Goal: Transaction & Acquisition: Purchase product/service

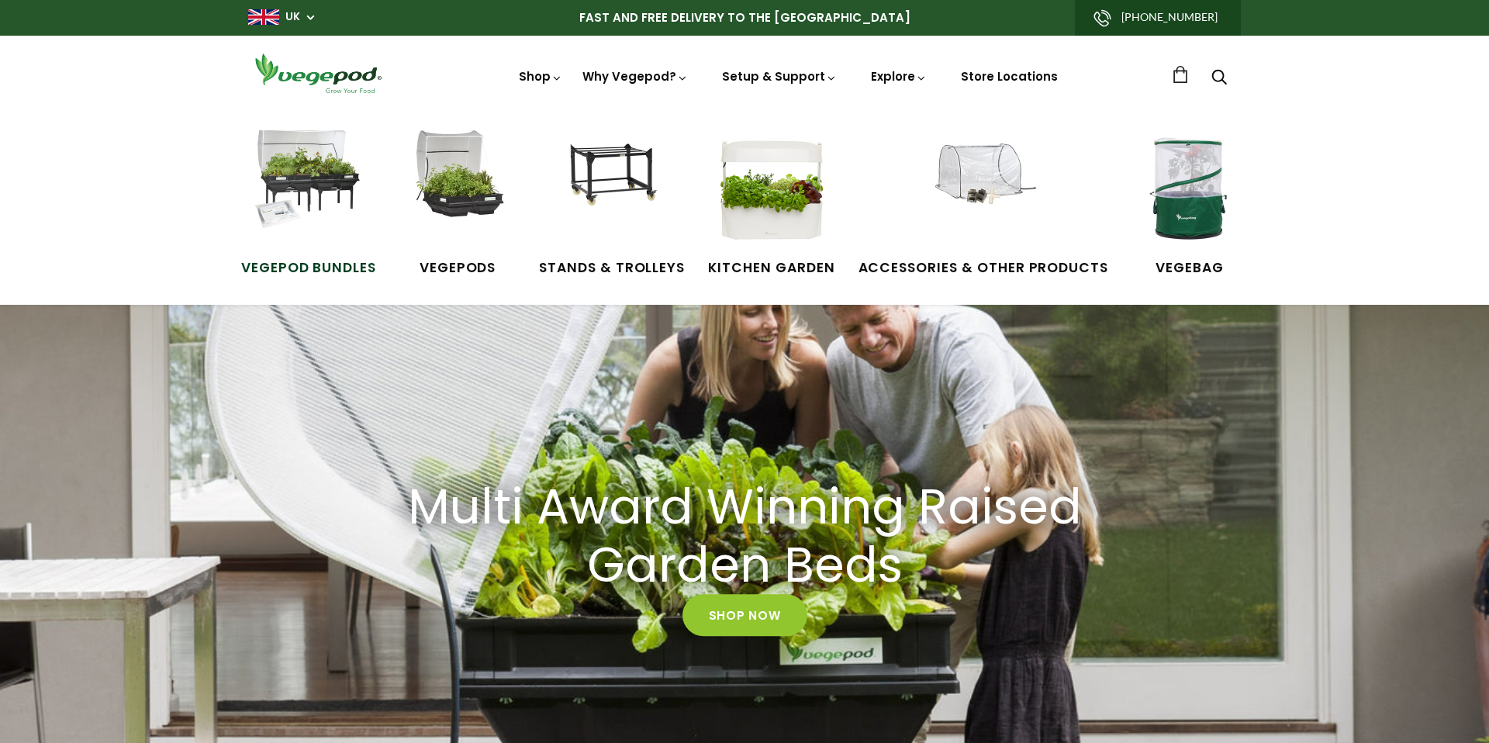
click at [312, 199] on img at bounding box center [308, 188] width 116 height 116
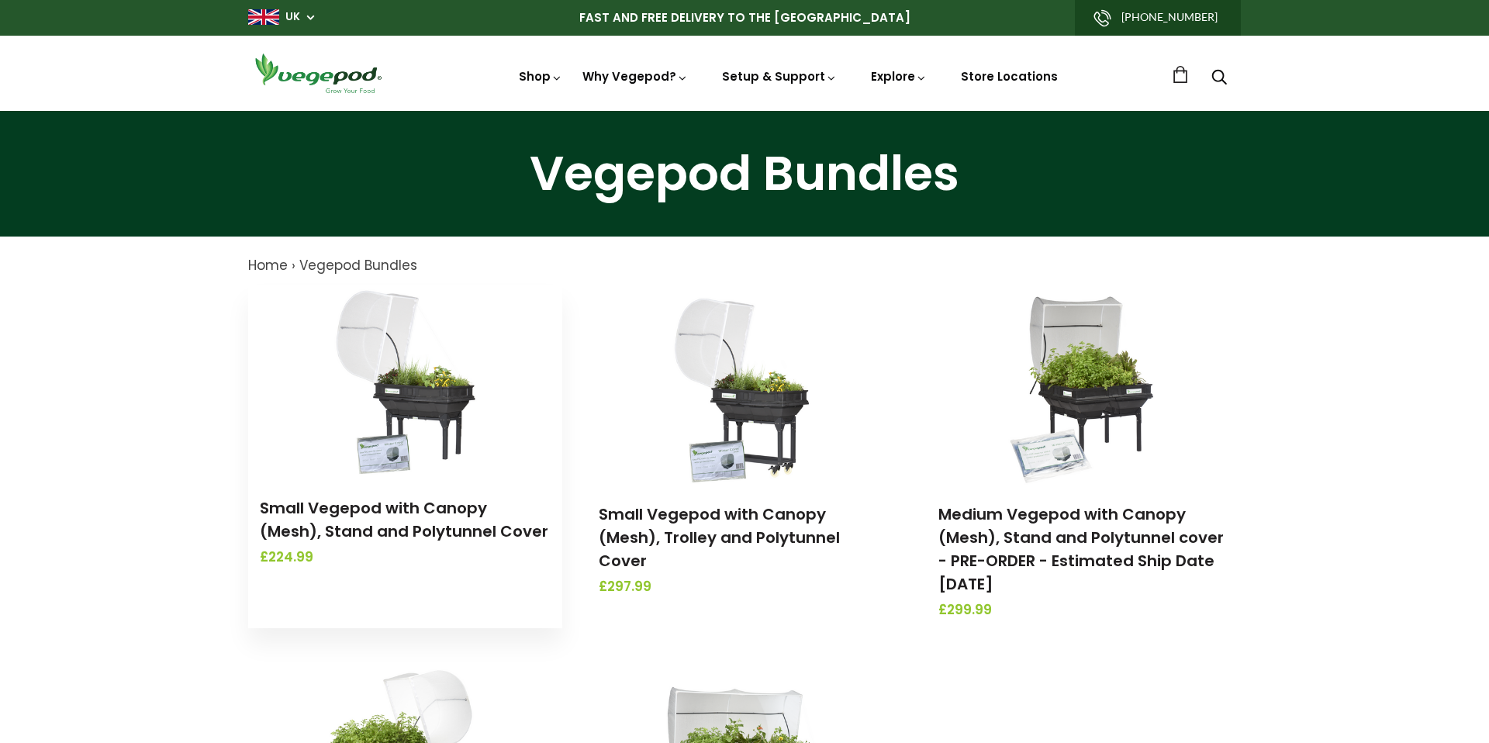
click at [373, 438] on img at bounding box center [405, 382] width 163 height 194
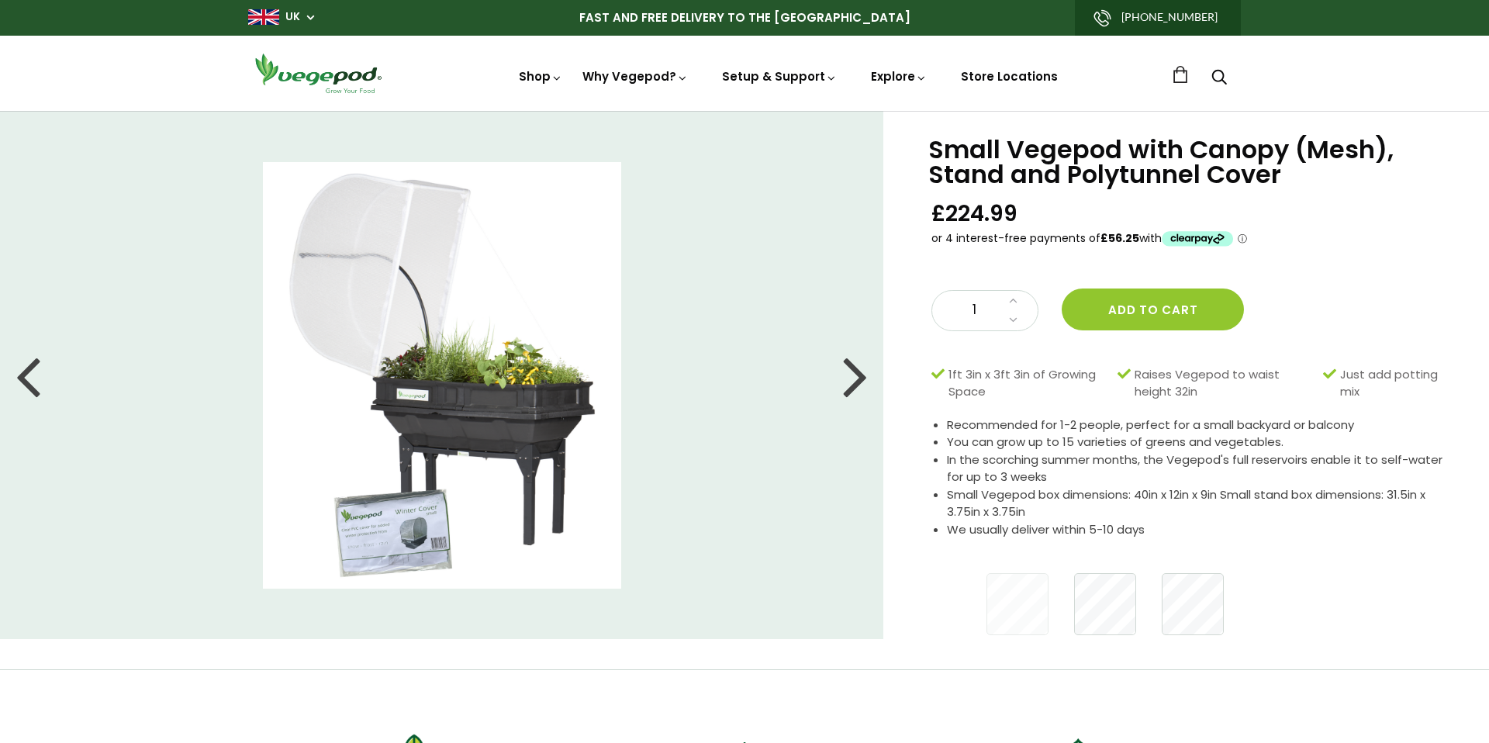
click at [842, 378] on ul at bounding box center [441, 374] width 883 height 497
click at [843, 378] on div at bounding box center [855, 375] width 25 height 70
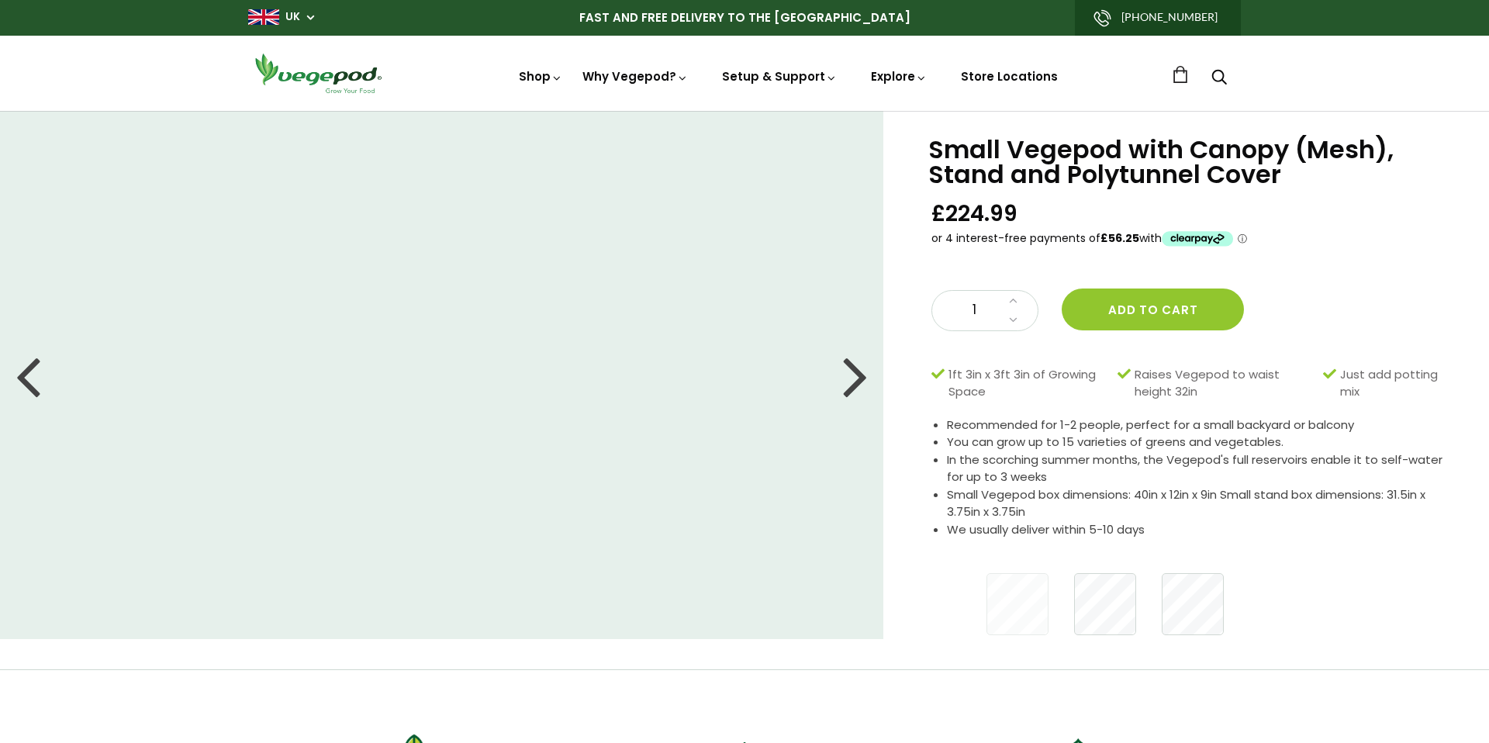
click at [843, 378] on div at bounding box center [855, 375] width 25 height 70
